Goal: Task Accomplishment & Management: Manage account settings

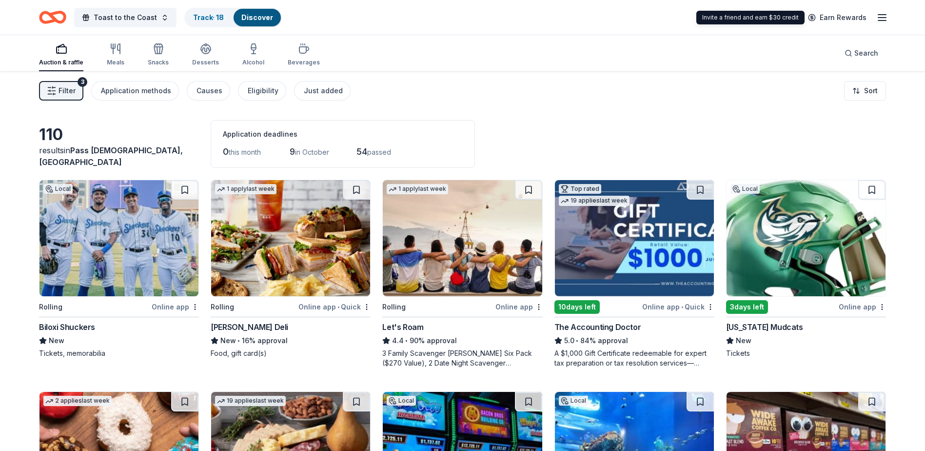
click at [888, 19] on icon "button" at bounding box center [882, 18] width 12 height 12
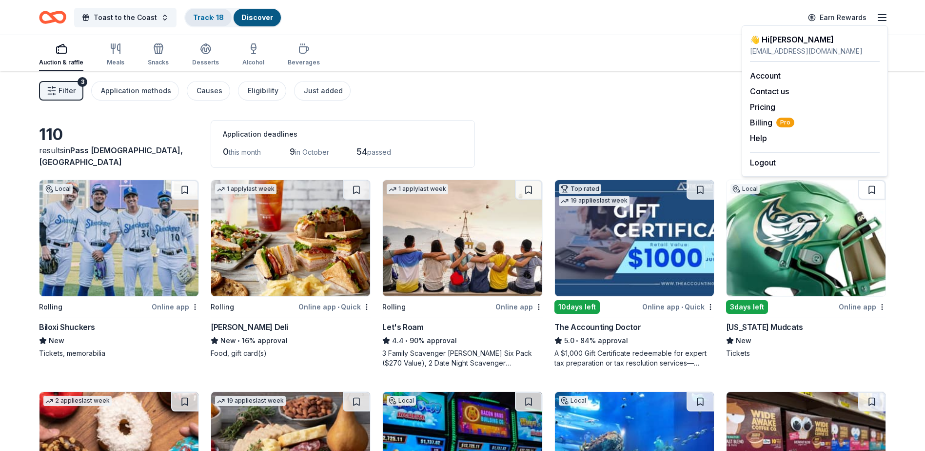
click at [201, 20] on link "Track · 18" at bounding box center [208, 17] width 31 height 8
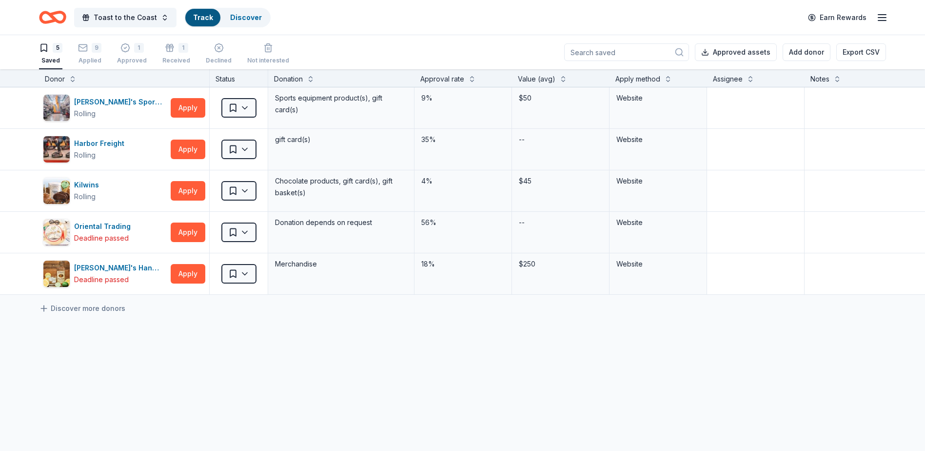
scroll to position [0, 0]
click at [131, 56] on div "Approved" at bounding box center [132, 60] width 30 height 8
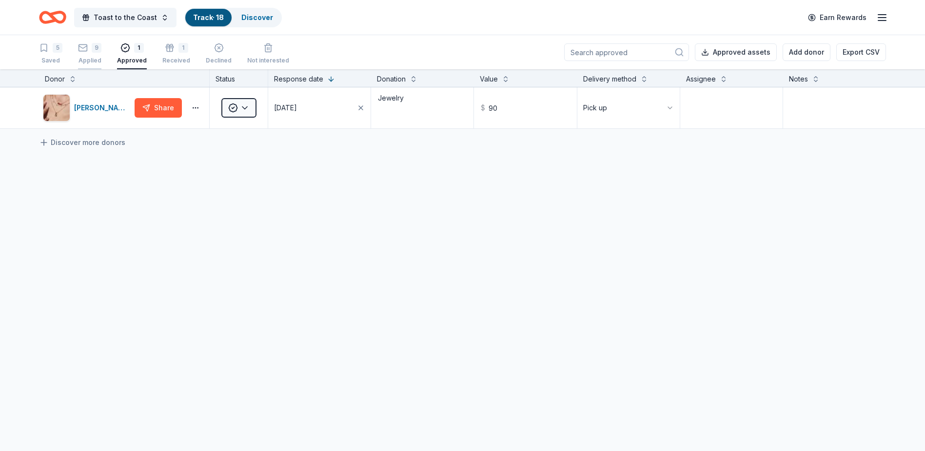
click at [94, 54] on div "9 Applied" at bounding box center [89, 53] width 23 height 21
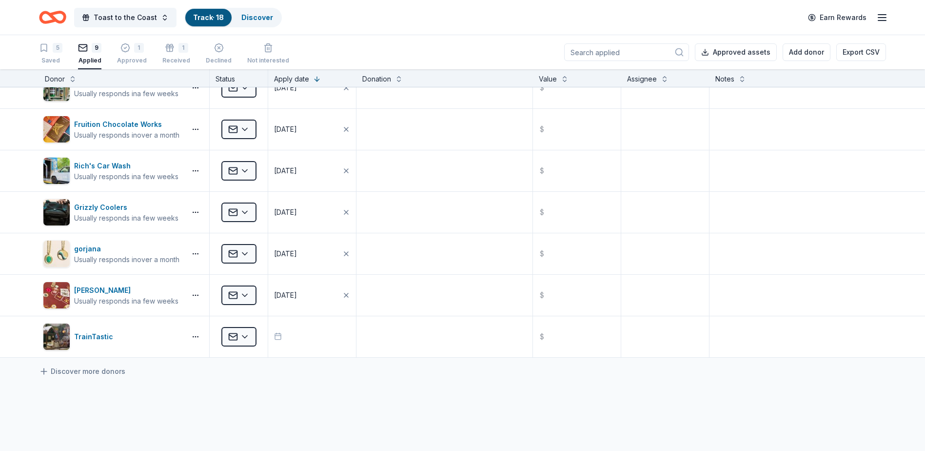
scroll to position [68, 0]
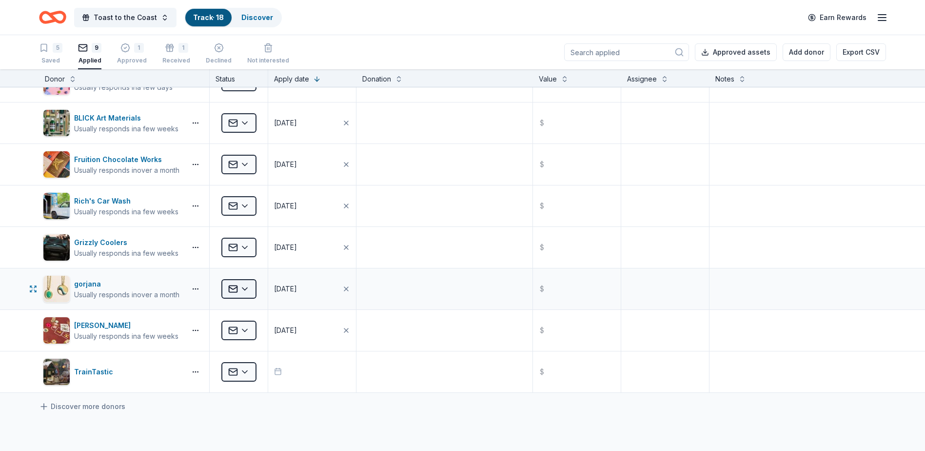
click at [247, 285] on html "Toast to the Coast Track · 18 Discover Earn Rewards 5 Saved 9 Applied 1 Approve…" at bounding box center [462, 225] width 925 height 451
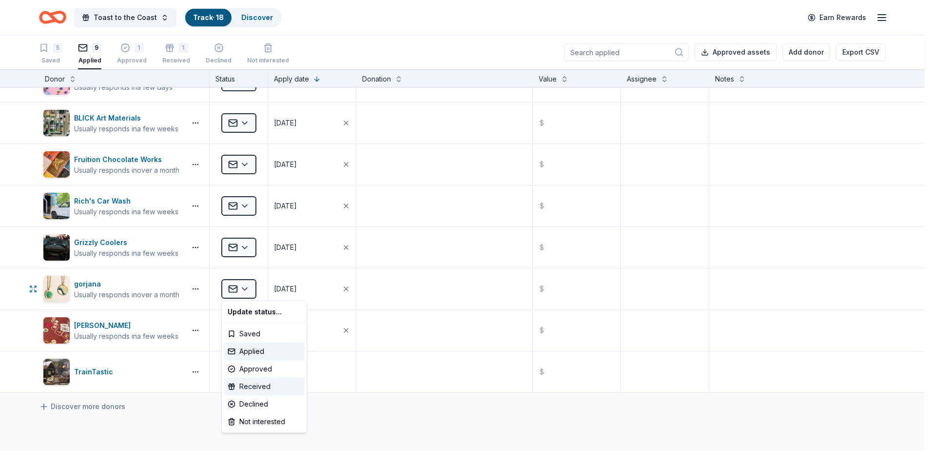
click at [260, 382] on div "Received" at bounding box center [264, 386] width 81 height 18
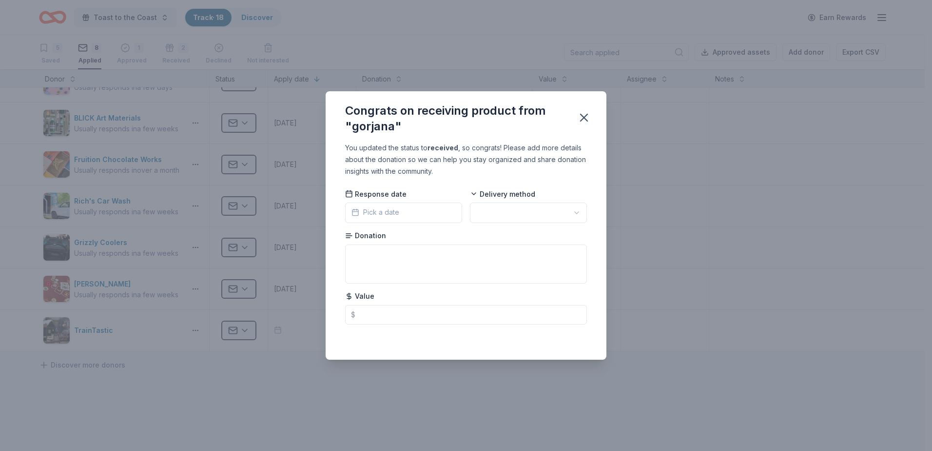
click at [399, 211] on button "Pick a date" at bounding box center [403, 212] width 117 height 20
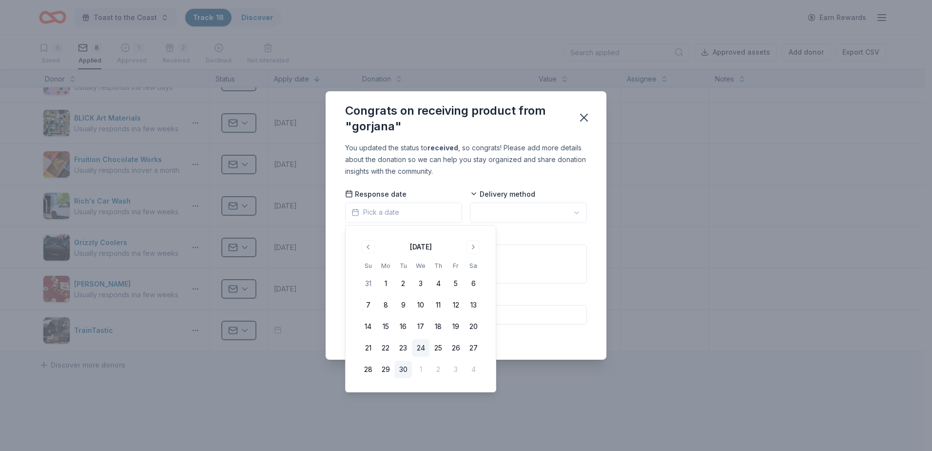
click at [420, 347] on button "24" at bounding box center [421, 348] width 18 height 18
click at [525, 207] on html "Toast to the Coast Track · 18 Discover Earn Rewards 5 Saved 8 Applied 1 Approve…" at bounding box center [466, 225] width 932 height 451
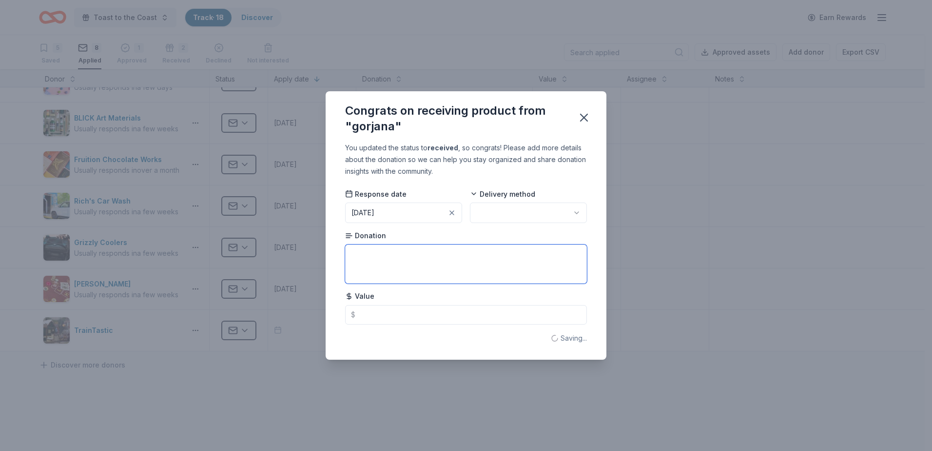
click at [384, 259] on textarea at bounding box center [466, 263] width 242 height 39
type textarea "Gift certificate"
type input "150"
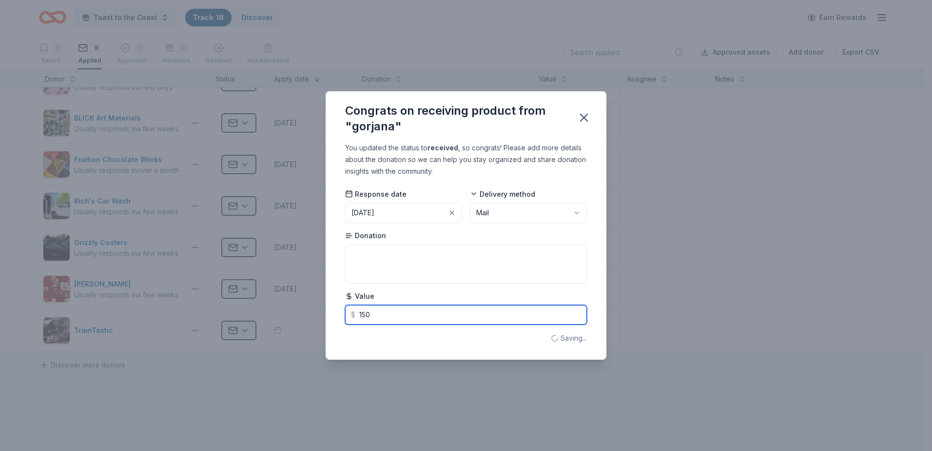
type textarea "Gift certificate"
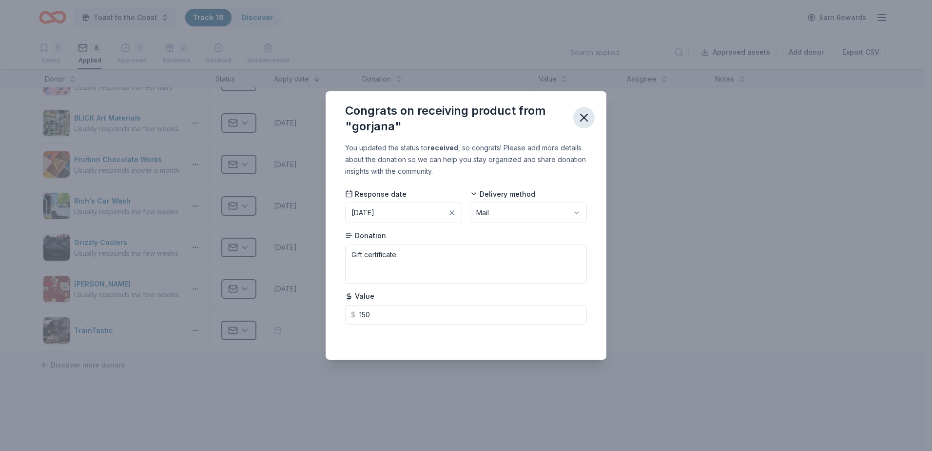
type input "150.00"
click at [590, 122] on icon "button" at bounding box center [584, 118] width 14 height 14
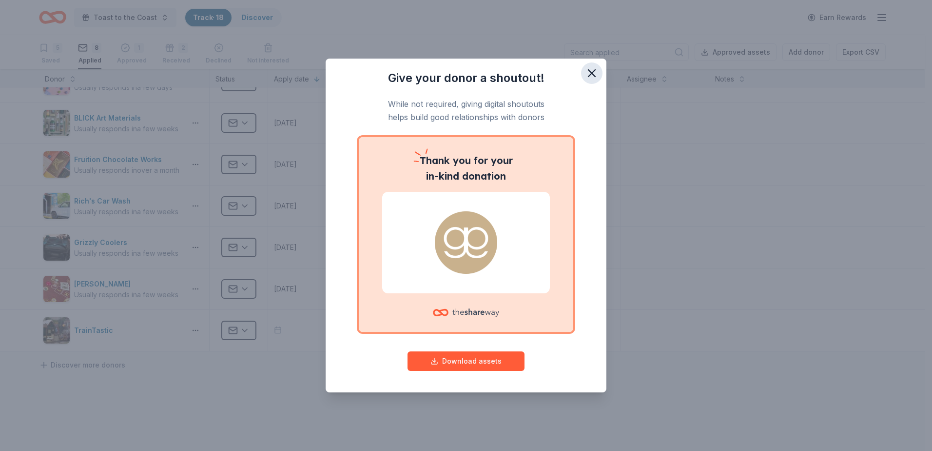
click at [591, 72] on icon "button" at bounding box center [592, 73] width 7 height 7
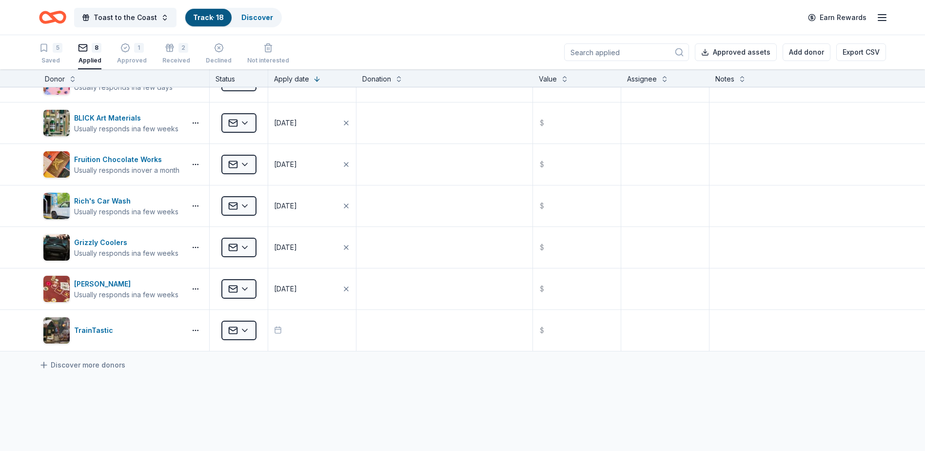
scroll to position [0, 0]
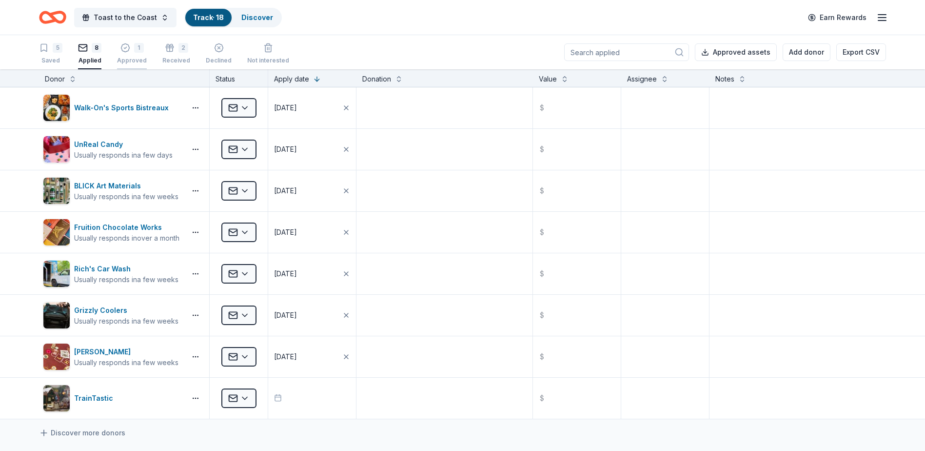
click at [129, 48] on icon "button" at bounding box center [125, 48] width 10 height 10
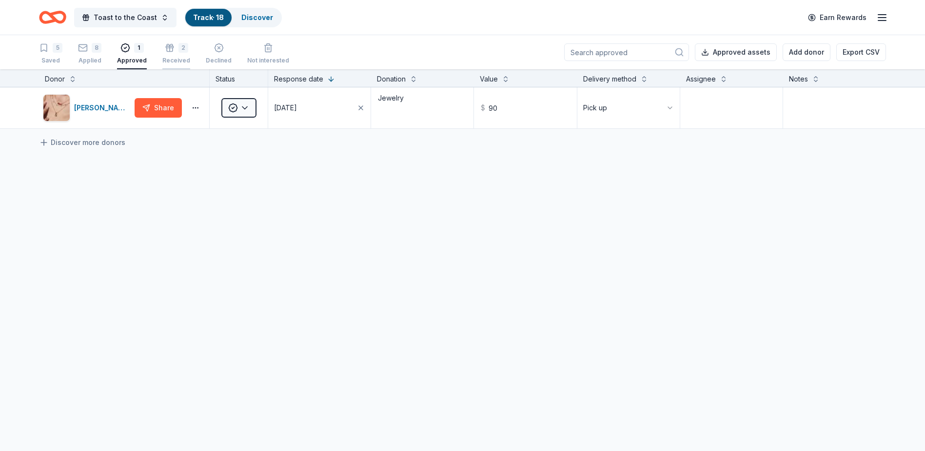
click at [168, 47] on icon "button" at bounding box center [170, 43] width 10 height 10
